Goal: Information Seeking & Learning: Learn about a topic

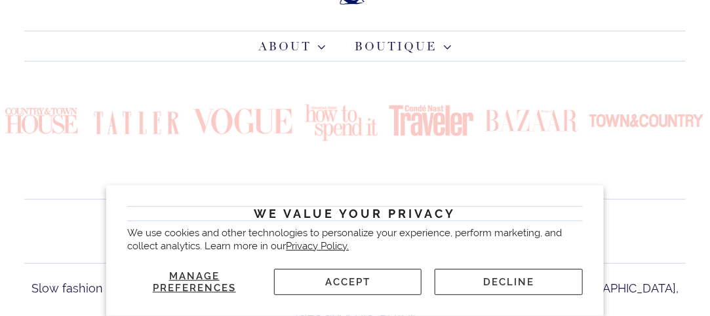
scroll to position [148, 0]
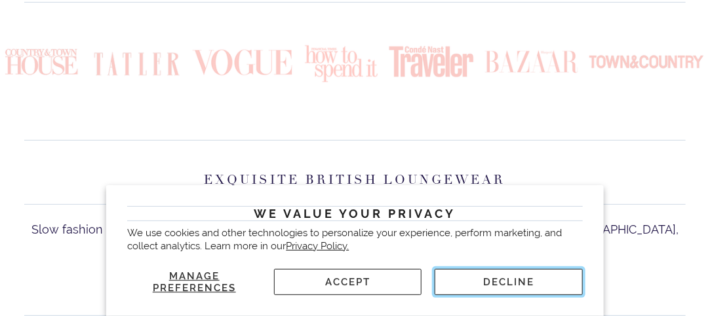
click at [503, 280] on button "Decline" at bounding box center [507, 282] width 147 height 26
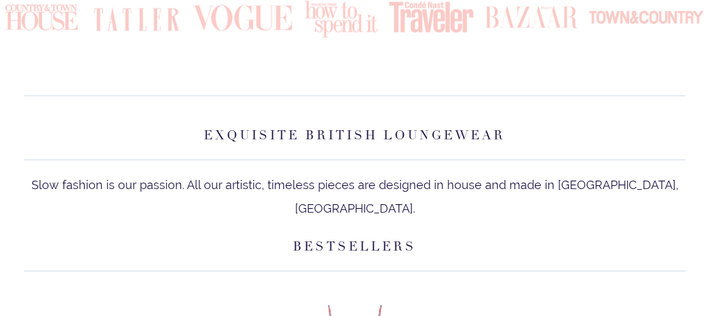
scroll to position [0, 0]
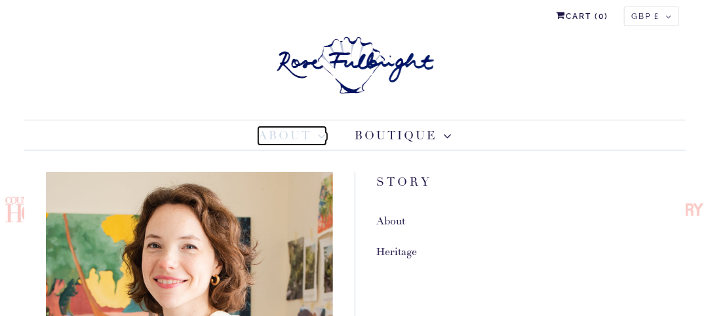
click at [321, 134] on span at bounding box center [320, 136] width 14 height 7
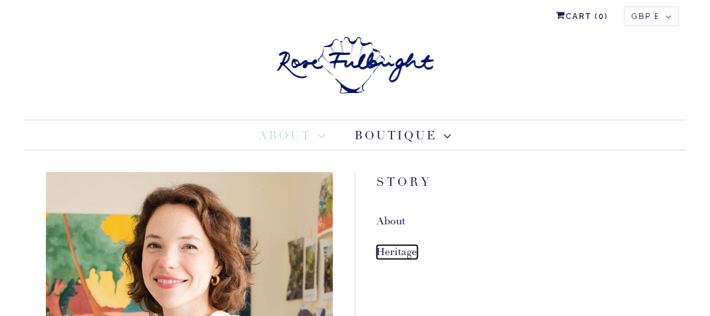
click at [394, 247] on link "Heritage" at bounding box center [397, 253] width 41 height 14
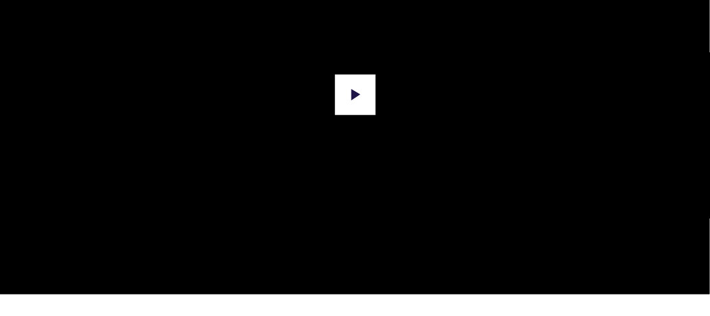
scroll to position [282, 0]
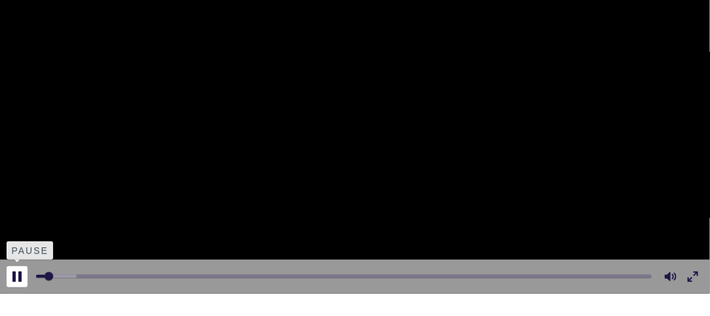
click at [18, 278] on button "Pause Play" at bounding box center [17, 277] width 21 height 21
type input "1.57"
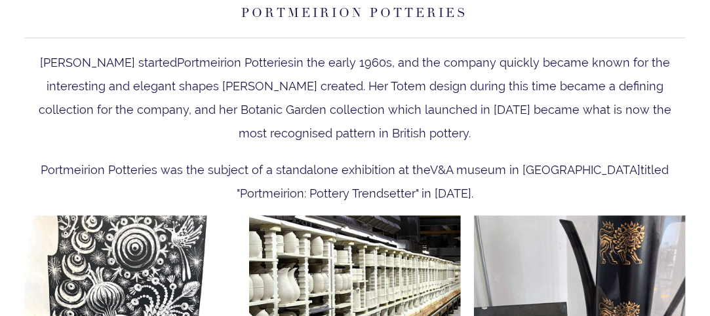
scroll to position [2644, 0]
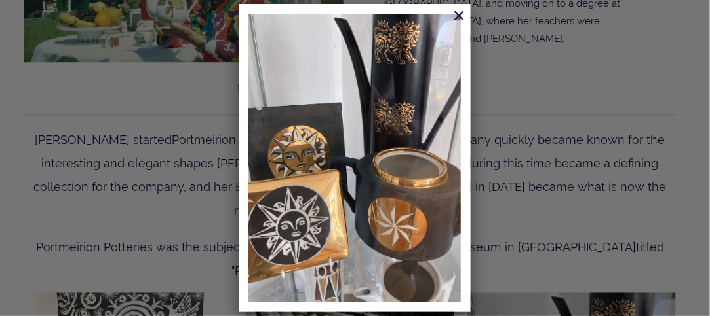
scroll to position [2530, 0]
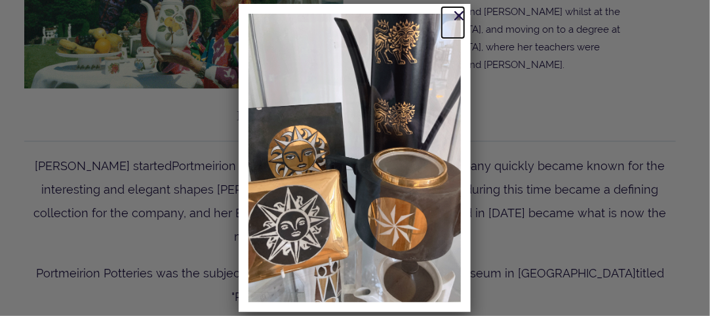
click at [463, 19] on link at bounding box center [453, 22] width 22 height 31
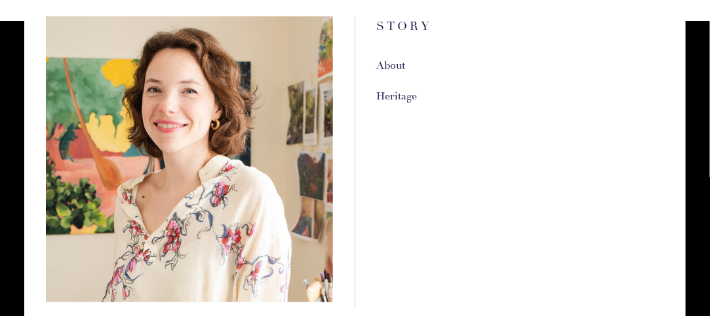
scroll to position [157, 0]
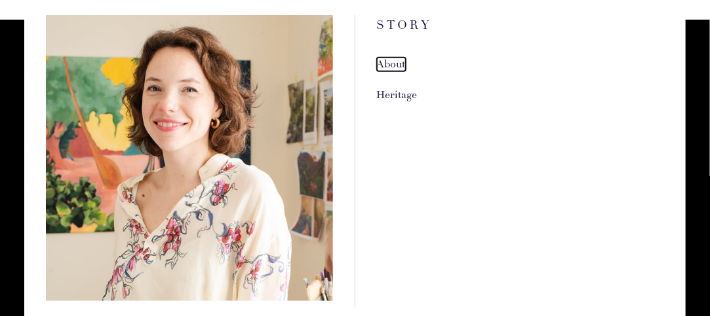
click at [389, 58] on link "About" at bounding box center [391, 65] width 29 height 14
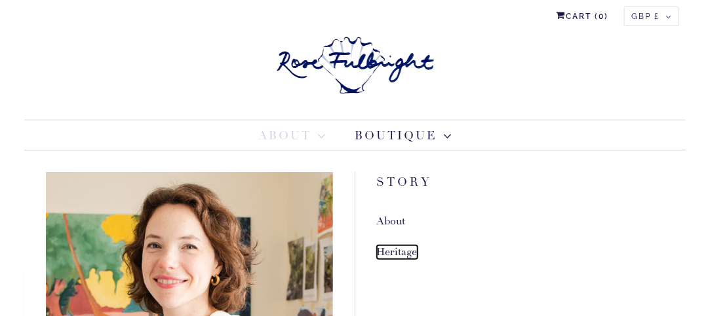
click at [386, 251] on link "Heritage" at bounding box center [397, 253] width 41 height 14
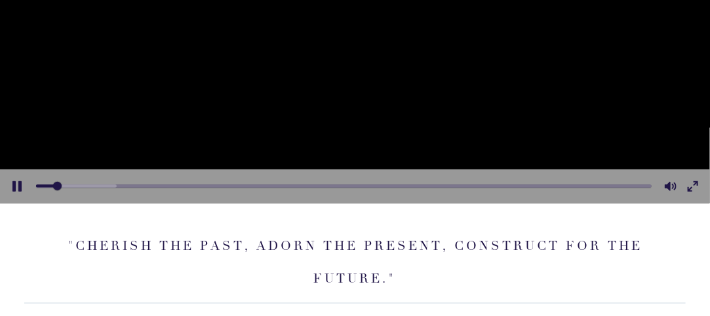
scroll to position [253, 0]
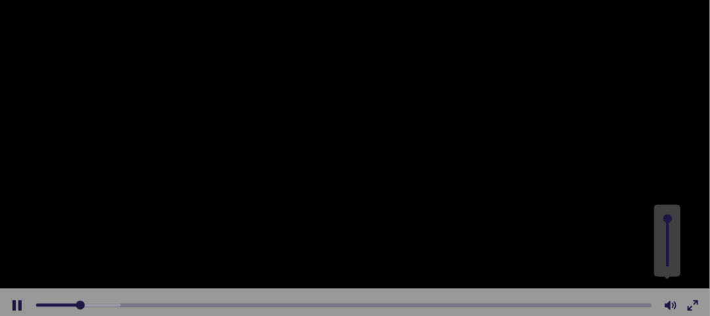
type input "6.77"
type input "0.6"
type input "6.93"
type input "0.6"
click at [667, 235] on input "Volume" at bounding box center [667, 241] width 12 height 52
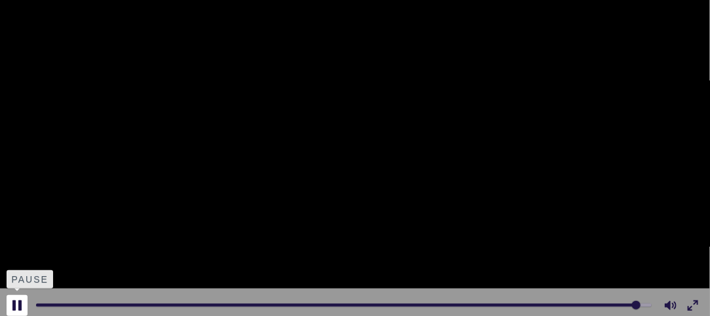
click at [16, 303] on button "Pause Play" at bounding box center [17, 305] width 21 height 21
type input "98.25"
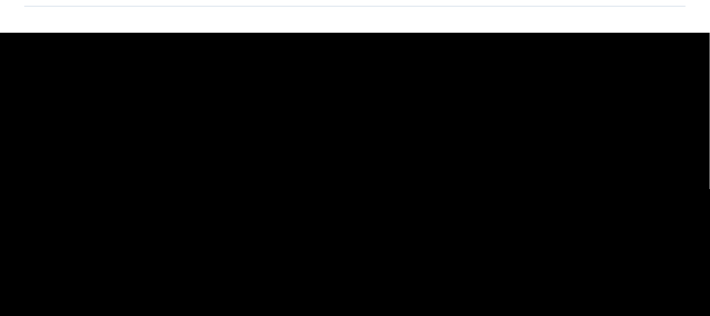
scroll to position [0, 0]
